Goal: Find specific page/section: Find specific page/section

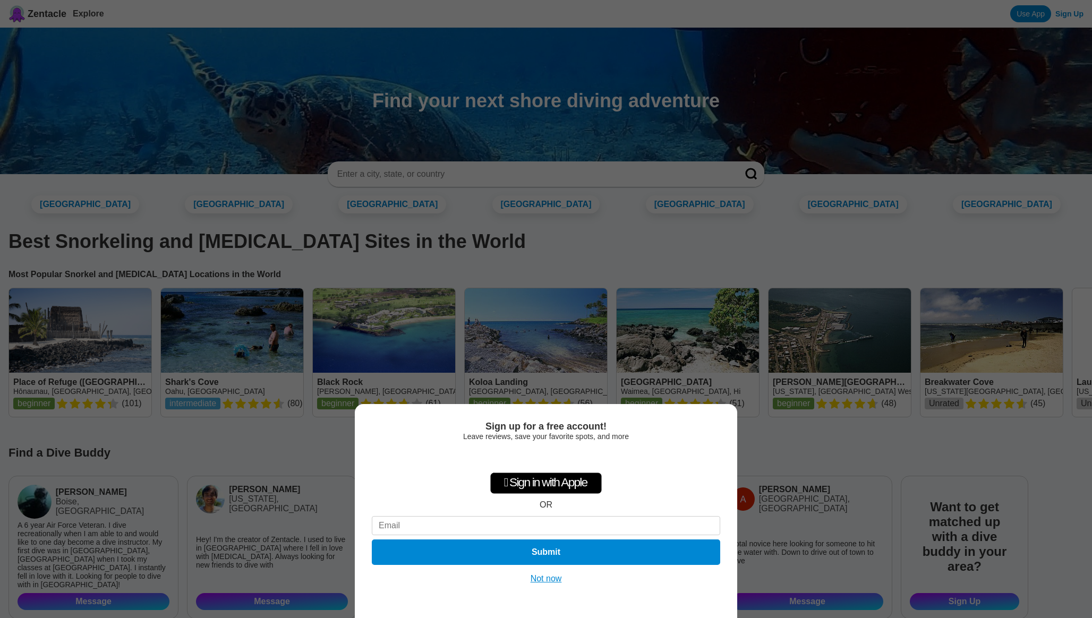
click at [548, 581] on button "Not now" at bounding box center [546, 578] width 38 height 11
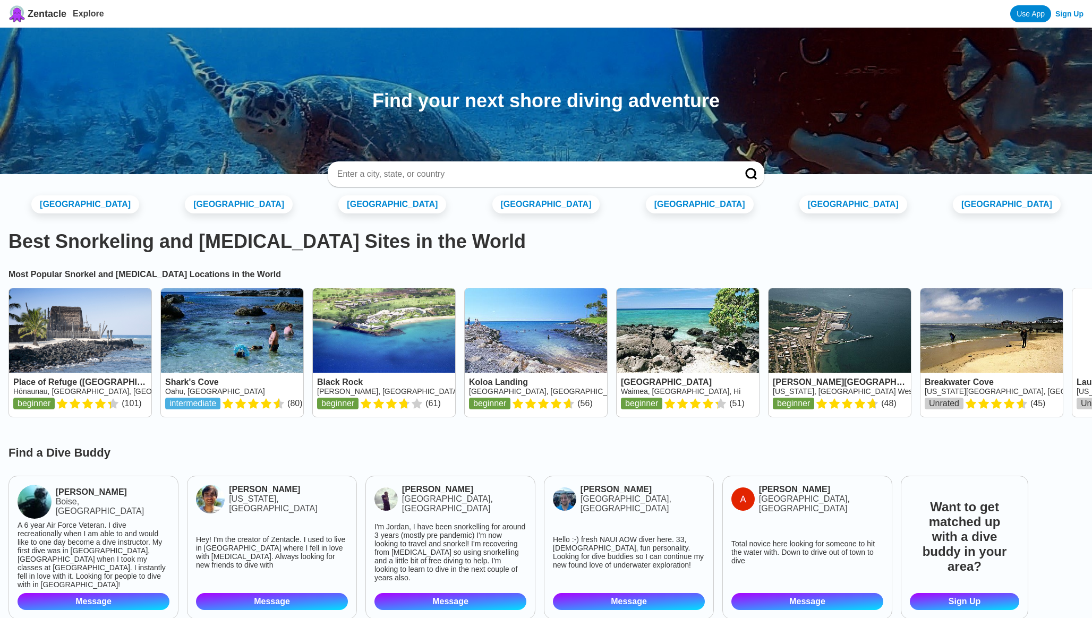
click at [493, 168] on div at bounding box center [546, 173] width 436 height 25
click at [492, 170] on input at bounding box center [533, 174] width 394 height 11
type input "[GEOGRAPHIC_DATA]"
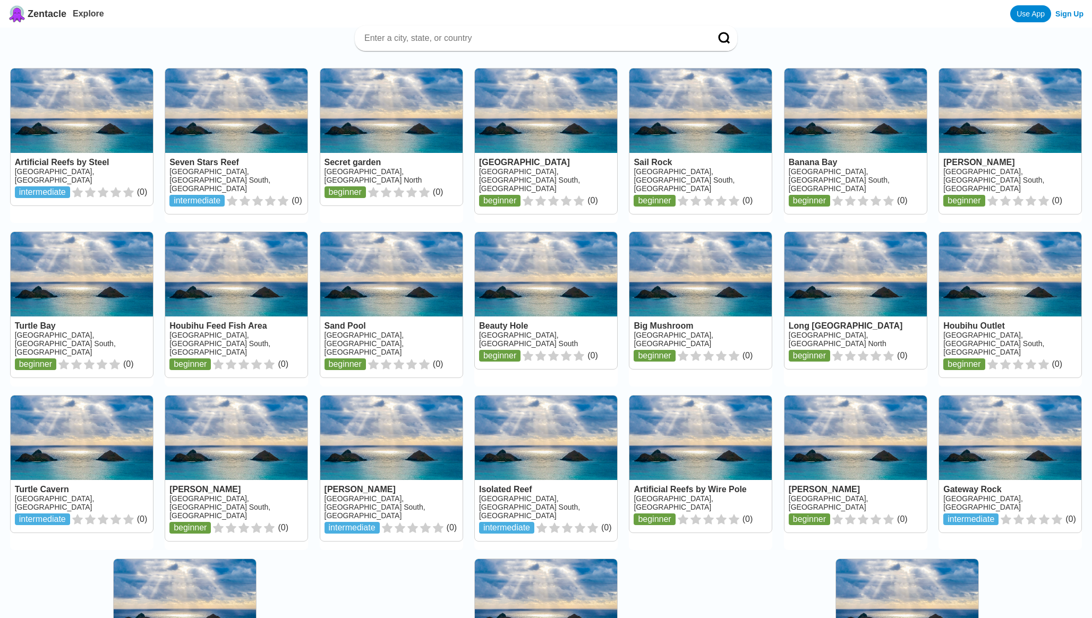
click at [475, 31] on div at bounding box center [546, 37] width 382 height 25
click at [475, 39] on input at bounding box center [533, 38] width 340 height 11
type input "green island [GEOGRAPHIC_DATA]"
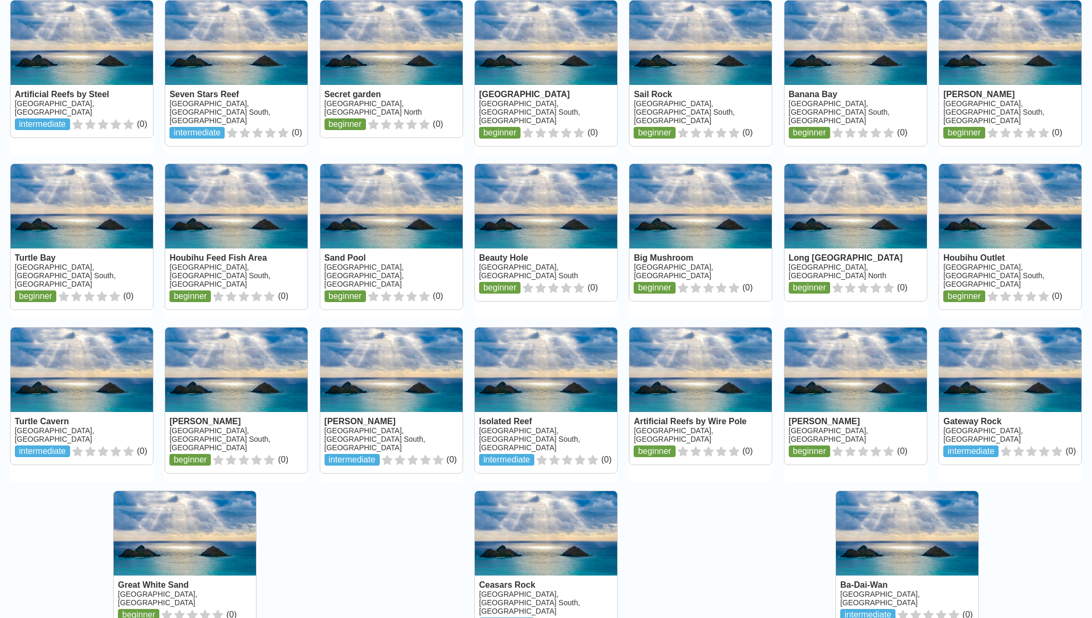
scroll to position [67, 0]
